Goal: Check status: Check status

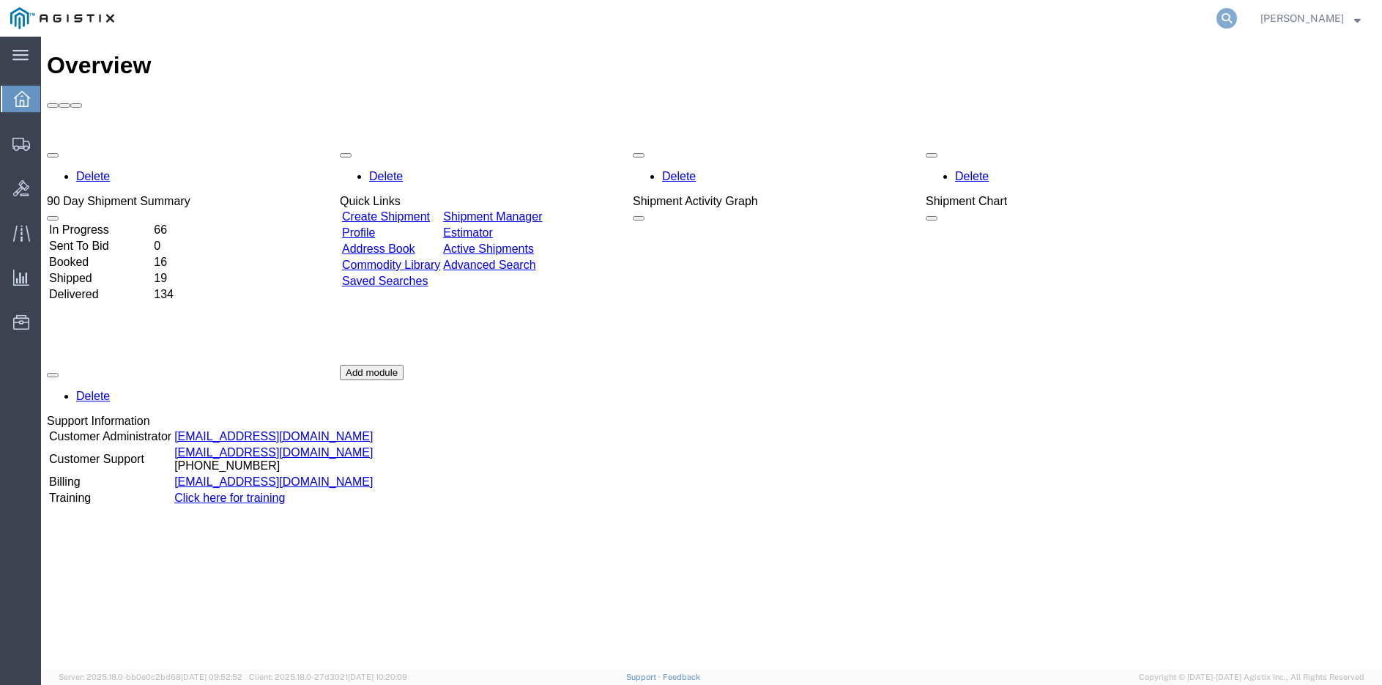
click at [1237, 21] on icon at bounding box center [1227, 18] width 21 height 21
type input "56221555"
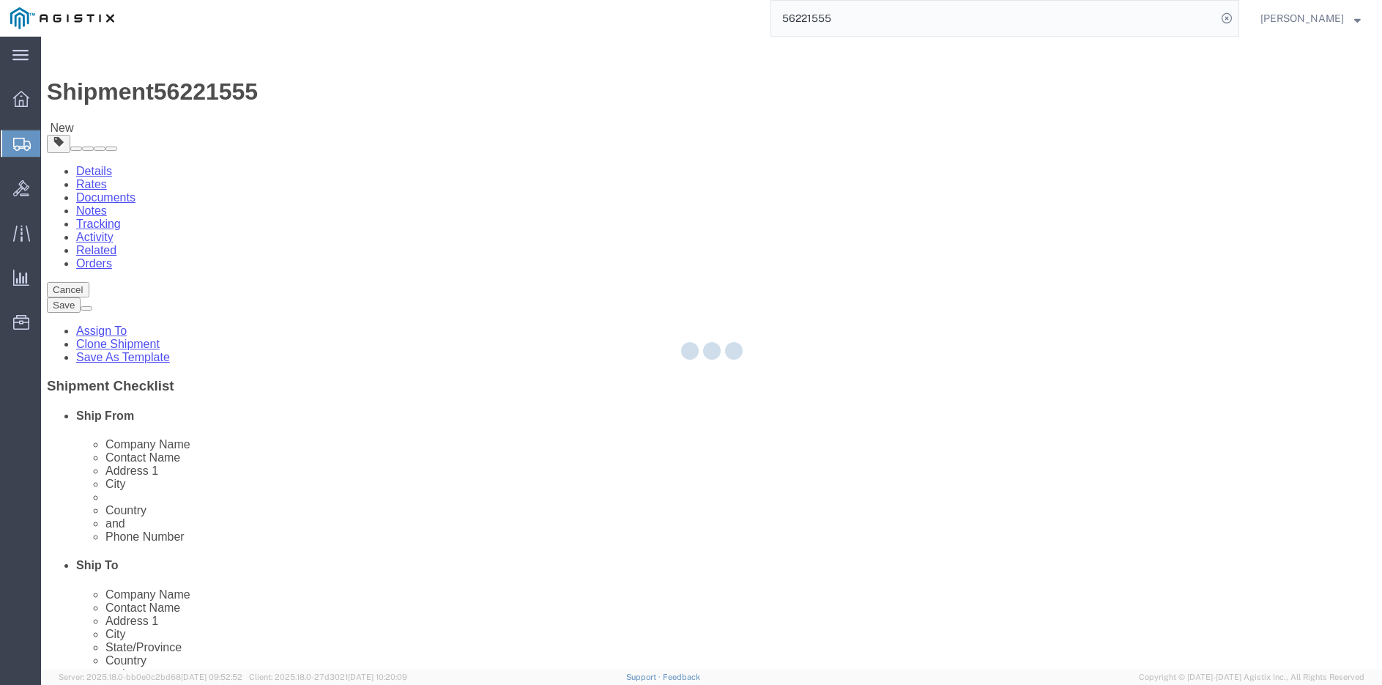
select select "34239"
select select
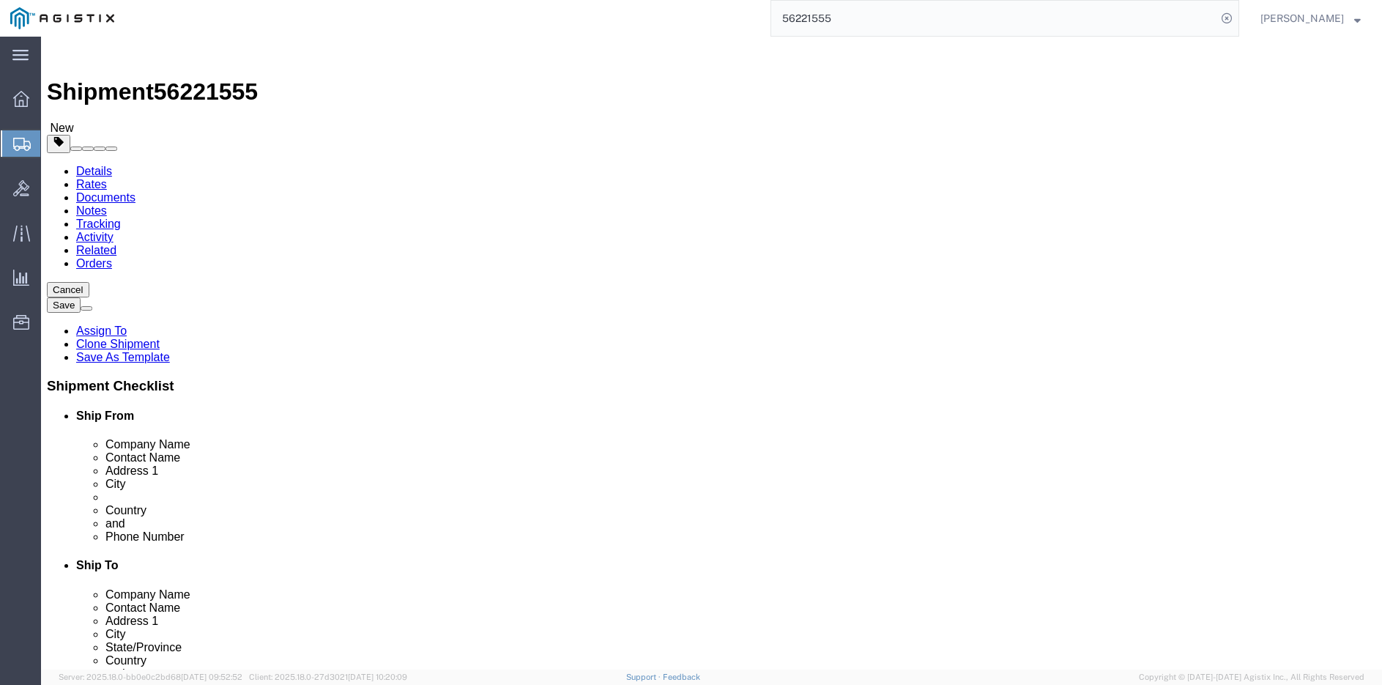
click link "Documents"
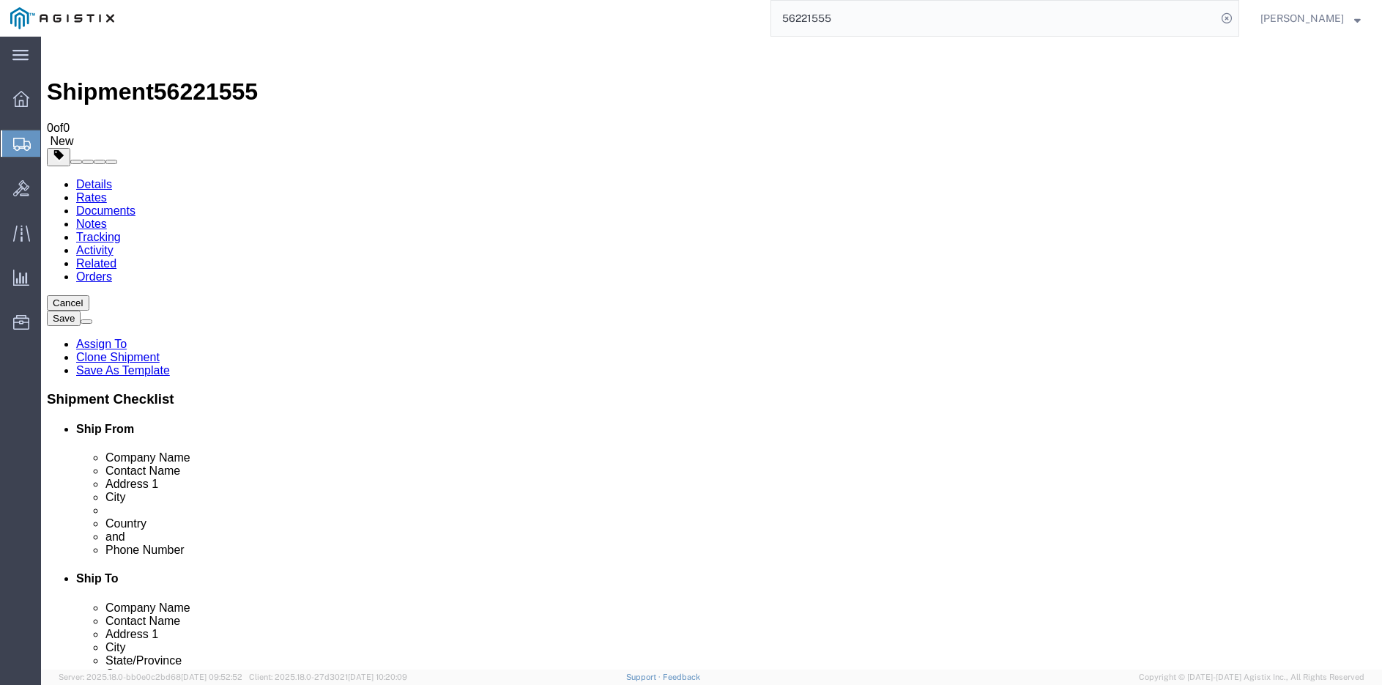
click at [103, 178] on link "Details" at bounding box center [94, 184] width 36 height 12
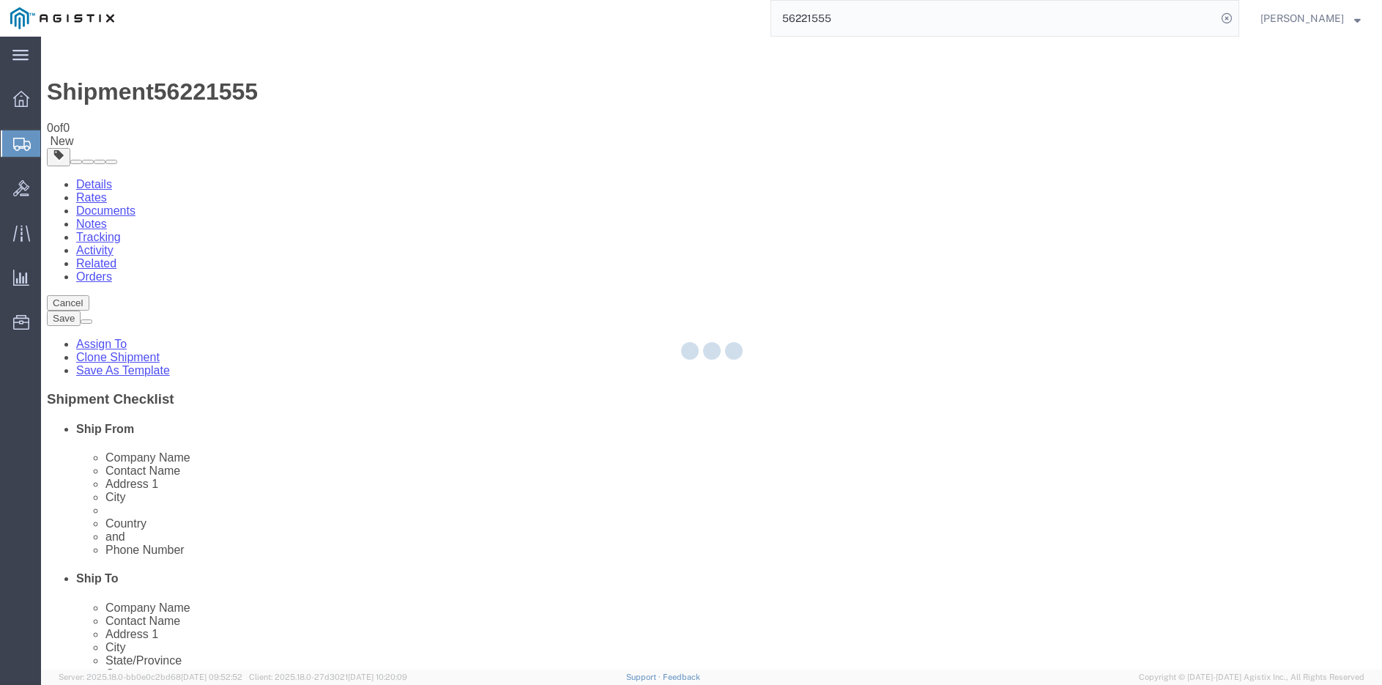
select select "34239"
